Goal: Task Accomplishment & Management: Use online tool/utility

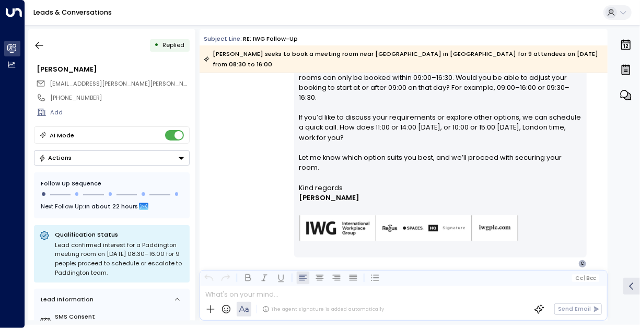
scroll to position [1400, 0]
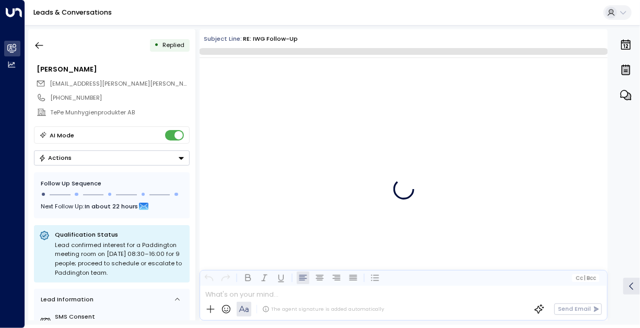
scroll to position [1251, 0]
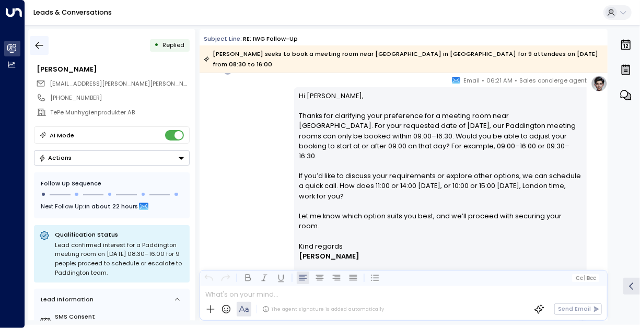
click at [34, 47] on icon "button" at bounding box center [39, 45] width 10 height 10
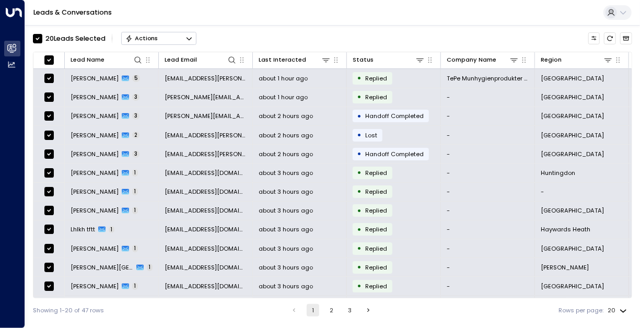
click at [420, 31] on div "20 Lead s Selected Actions" at bounding box center [332, 38] width 599 height 18
click at [42, 39] on label "20 Lead s Selected" at bounding box center [69, 38] width 73 height 9
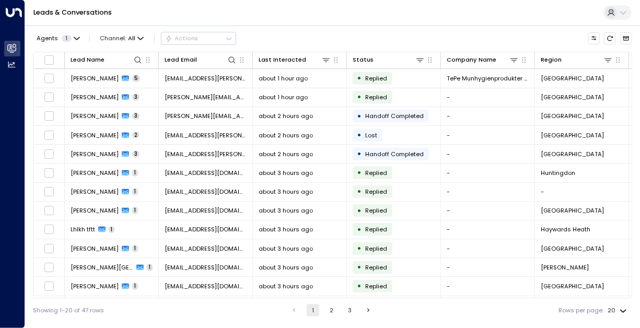
click at [618, 313] on body "Overview Leads & Conversations Leads & Conversations Analytics Analytics Leads …" at bounding box center [320, 161] width 640 height 322
click at [618, 309] on li "100" at bounding box center [617, 308] width 27 height 16
type input "***"
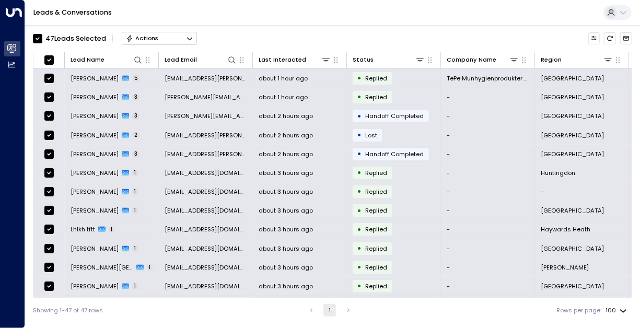
click at [189, 38] on icon "Button group with a nested menu" at bounding box center [189, 38] width 7 height 7
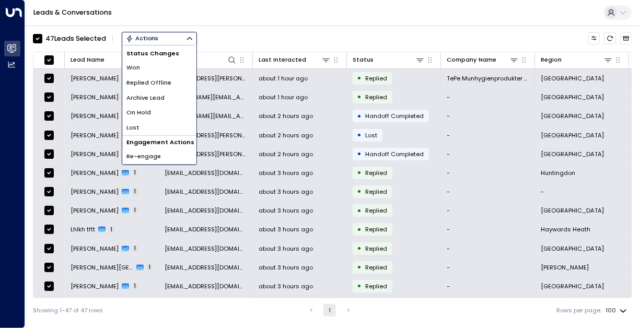
click at [149, 159] on span "Re-engage" at bounding box center [143, 156] width 34 height 9
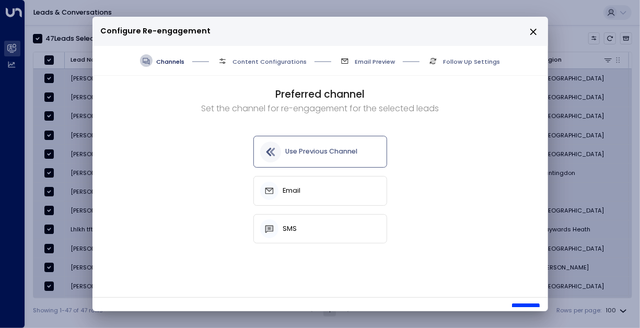
click at [472, 18] on h2 "Configure Re-engagement" at bounding box center [319, 31] width 455 height 29
click at [534, 33] on icon "close" at bounding box center [533, 31] width 9 height 9
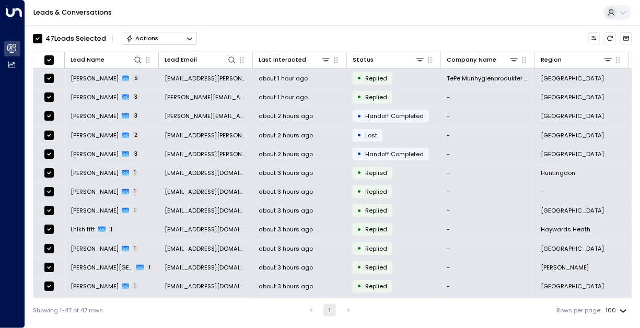
click at [383, 17] on div "Leads & Conversations" at bounding box center [332, 13] width 615 height 26
click at [309, 13] on div "Leads & Conversations" at bounding box center [332, 13] width 615 height 26
